Goal: Transaction & Acquisition: Obtain resource

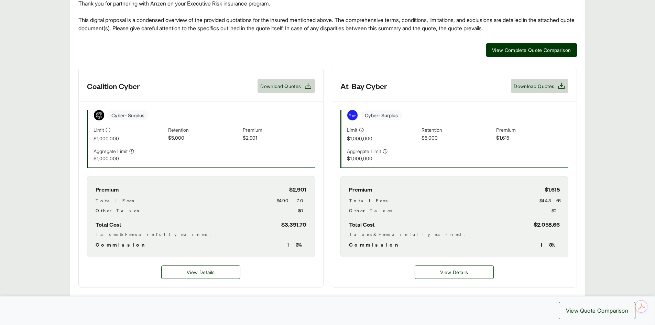
scroll to position [172, 0]
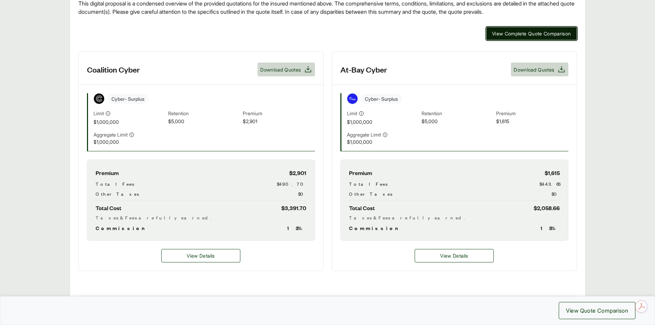
click at [510, 35] on span "View Complete Quote Comparison" at bounding box center [531, 33] width 79 height 7
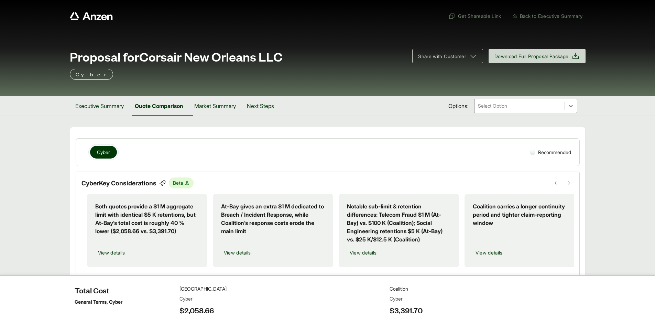
drag, startPoint x: 649, startPoint y: 0, endPoint x: 502, endPoint y: 142, distance: 204.4
click at [502, 144] on div "Cyber" at bounding box center [299, 152] width 437 height 16
click at [571, 53] on icon at bounding box center [575, 56] width 8 height 8
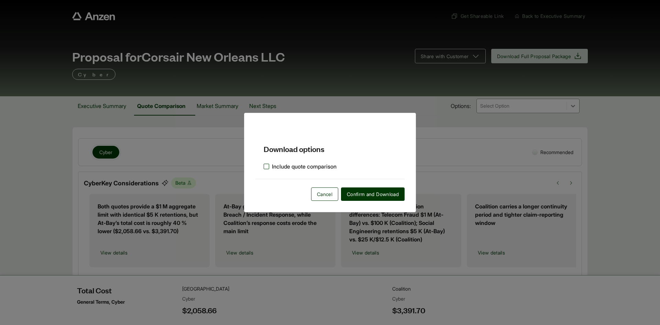
click at [269, 166] on label "Include quote comparison" at bounding box center [300, 166] width 73 height 8
click at [362, 195] on span "Confirm and Download" at bounding box center [373, 193] width 52 height 7
